Goal: Find specific page/section: Find specific page/section

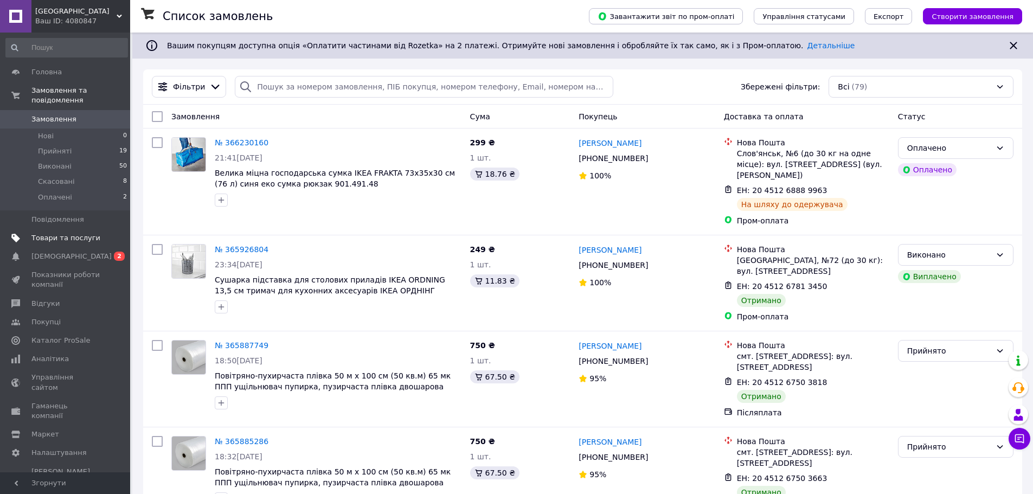
click at [59, 233] on span "Товари та послуги" at bounding box center [65, 238] width 69 height 10
click at [87, 233] on span "Товари та послуги" at bounding box center [65, 238] width 69 height 10
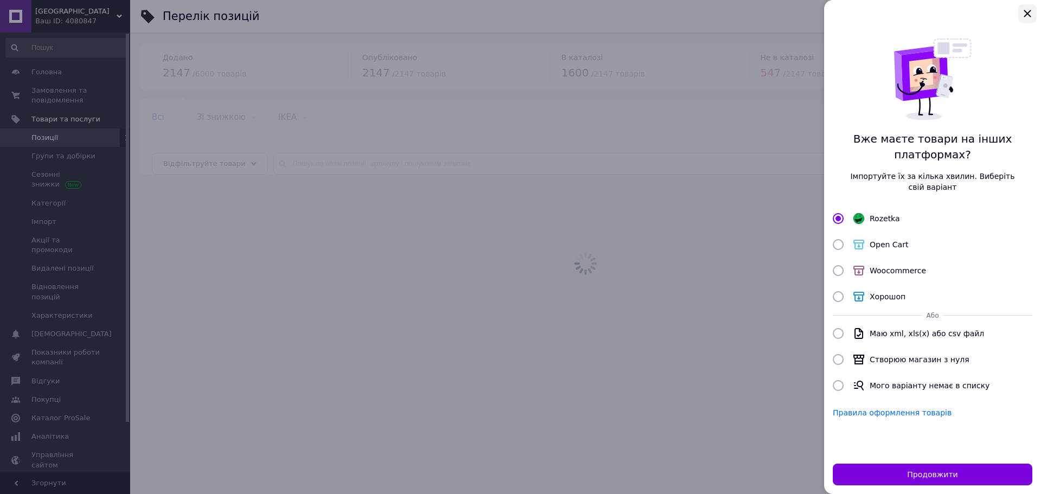
click at [1023, 8] on icon "Закрыть" at bounding box center [1027, 13] width 13 height 13
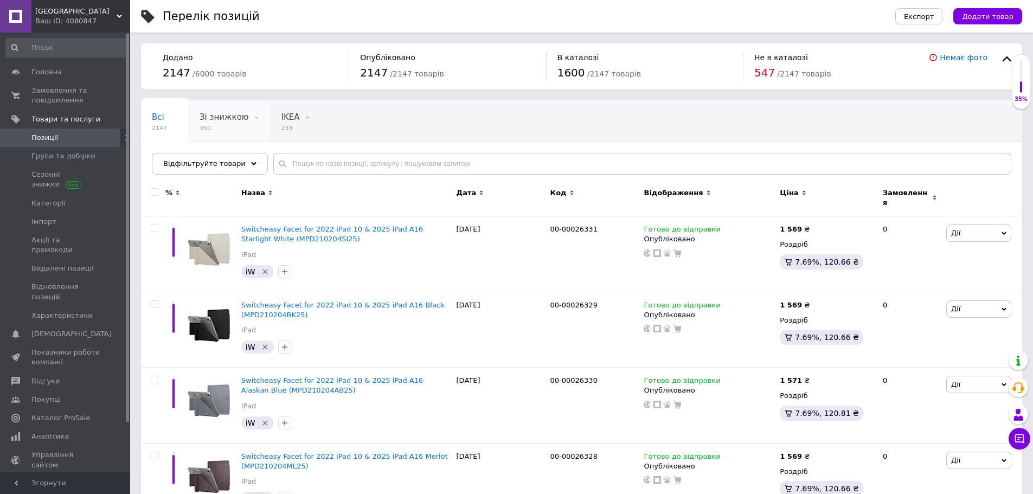
click at [201, 132] on span "350" at bounding box center [224, 128] width 49 height 8
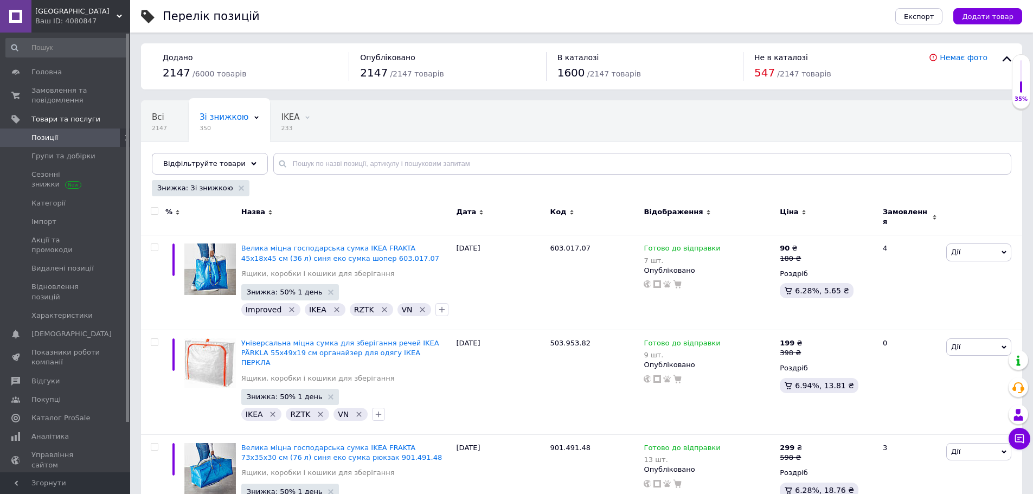
scroll to position [9326, 0]
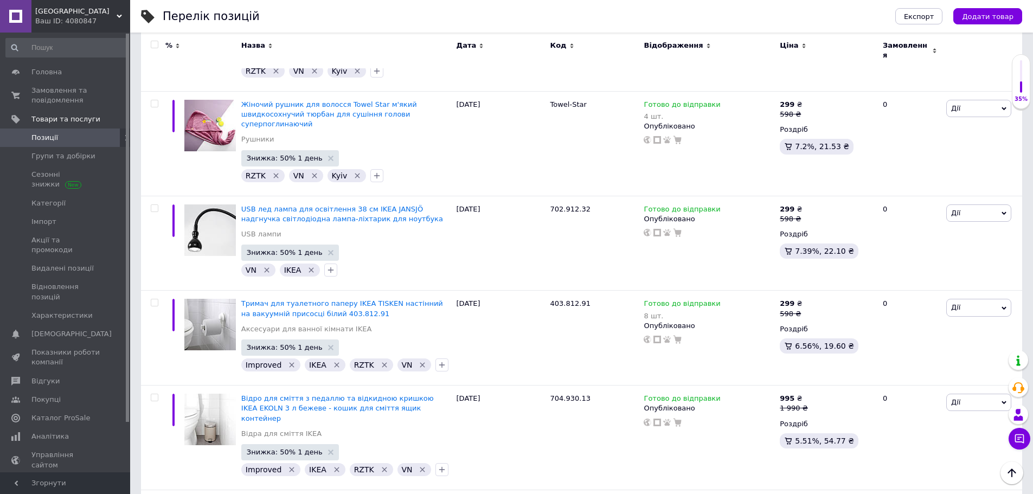
scroll to position [9326, 0]
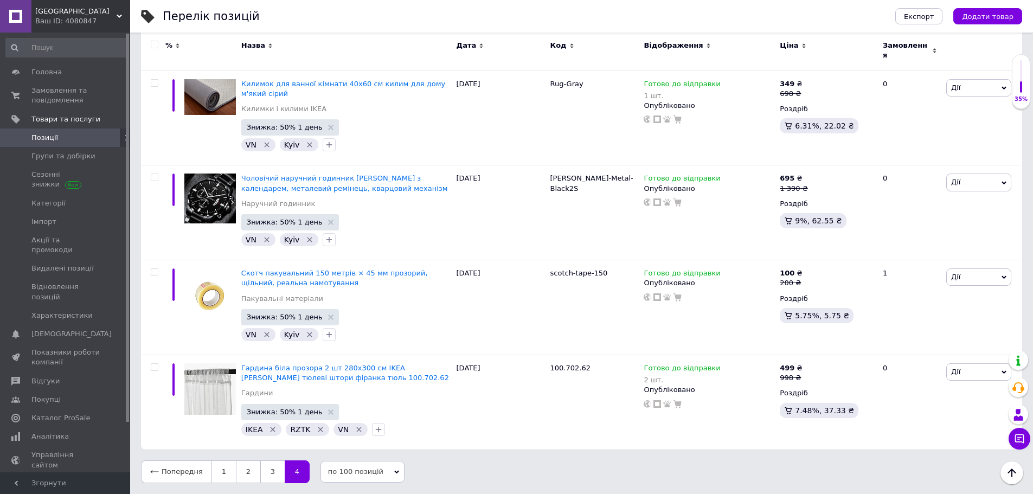
scroll to position [4572, 0]
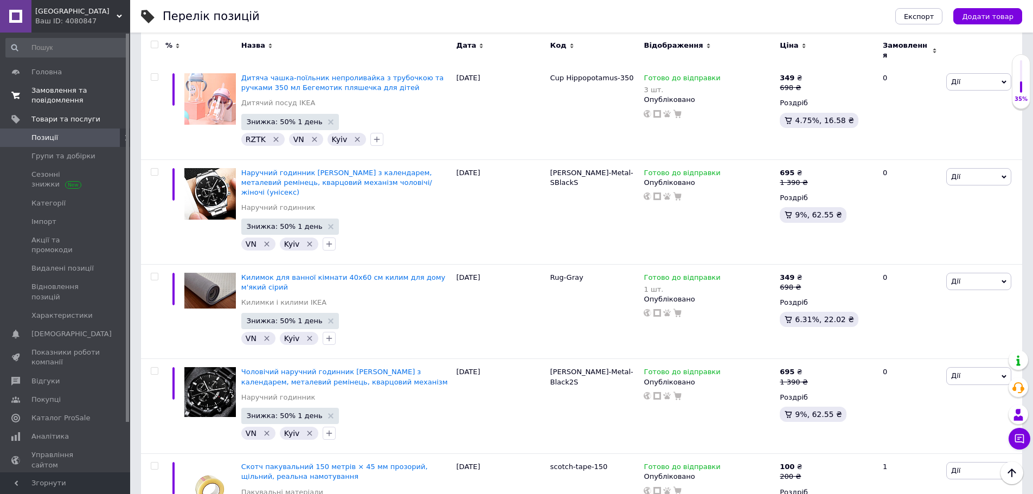
click at [75, 105] on span "Замовлення та повідомлення" at bounding box center [65, 96] width 69 height 20
